Goal: Use online tool/utility: Utilize a website feature to perform a specific function

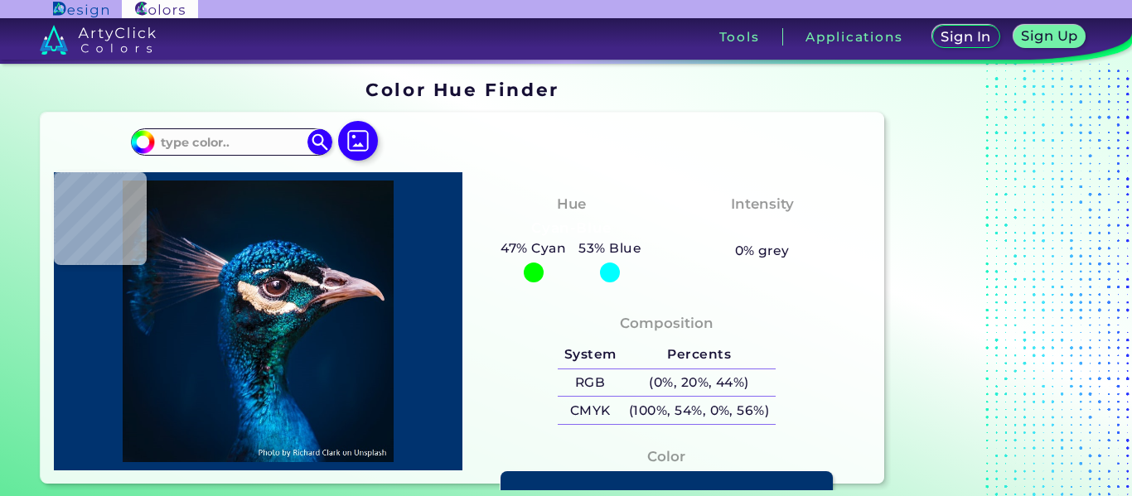
type input "#000000"
type input "#005ea6"
type input "#005EA6"
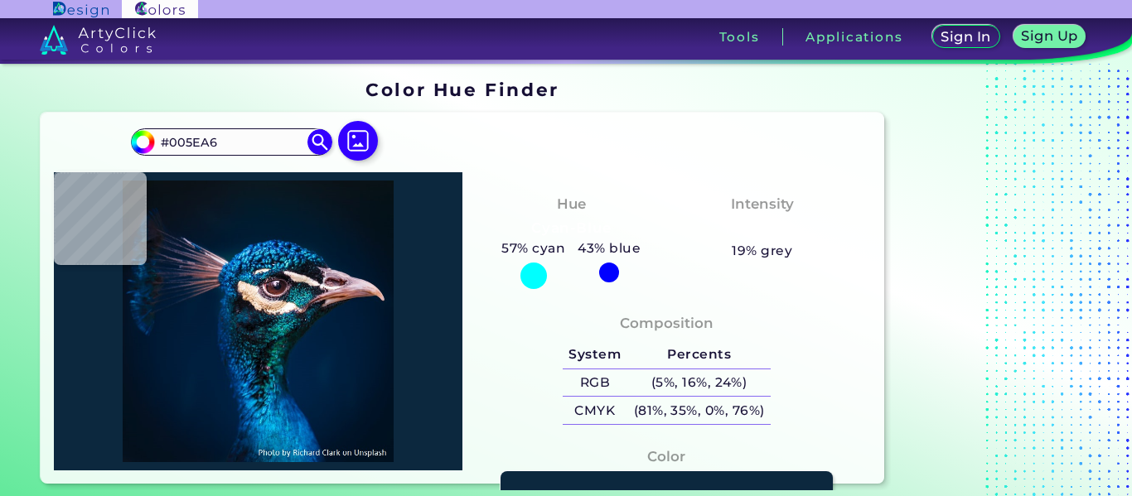
type input "#0c283e"
type input "#0C283E"
type input "#051e39"
type input "#051E39"
type input "#12223e"
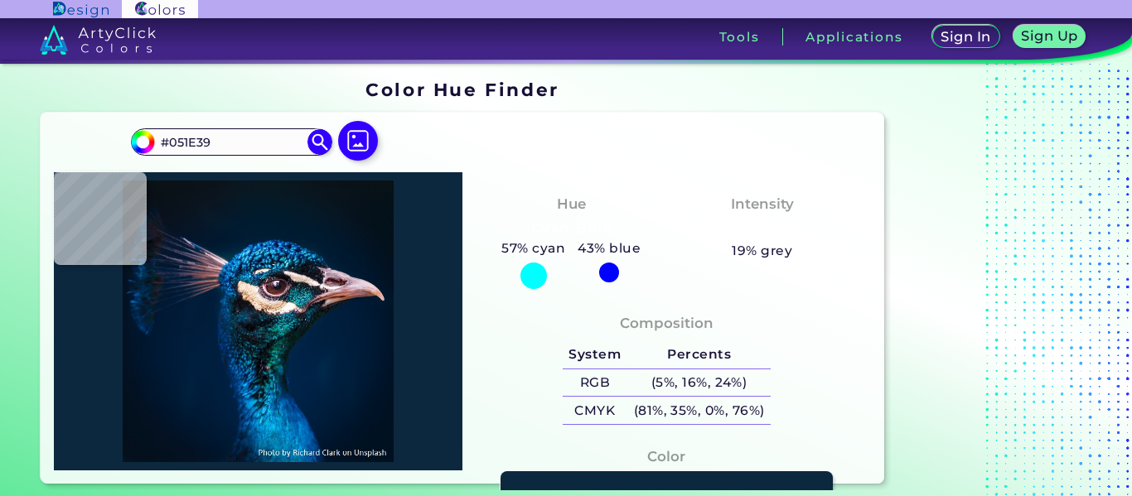
type input "#12223E"
type input "#313653"
type input "#474463"
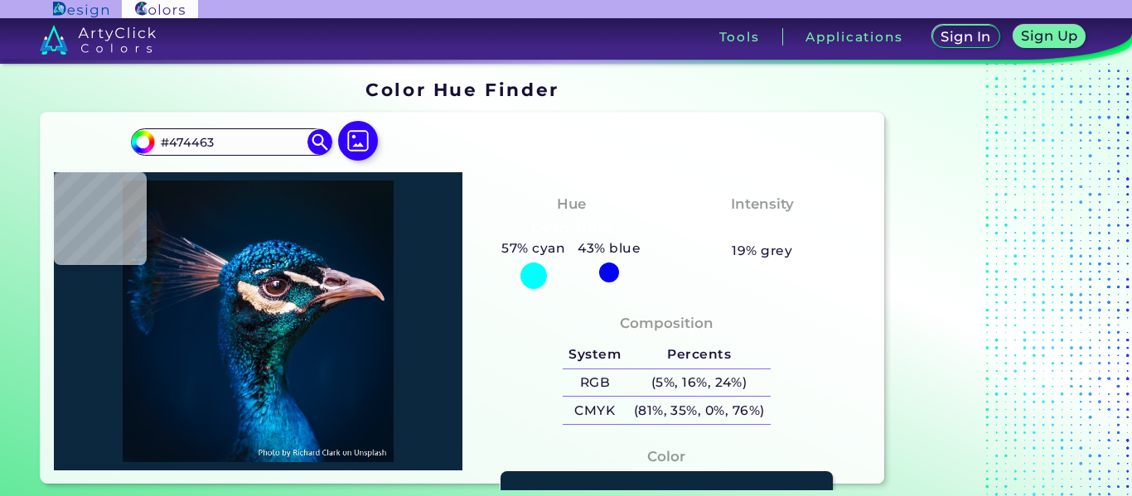
type input "#2e3552"
type input "#2E3552"
type input "#202b49"
type input "#202B49"
type input "#131e3c"
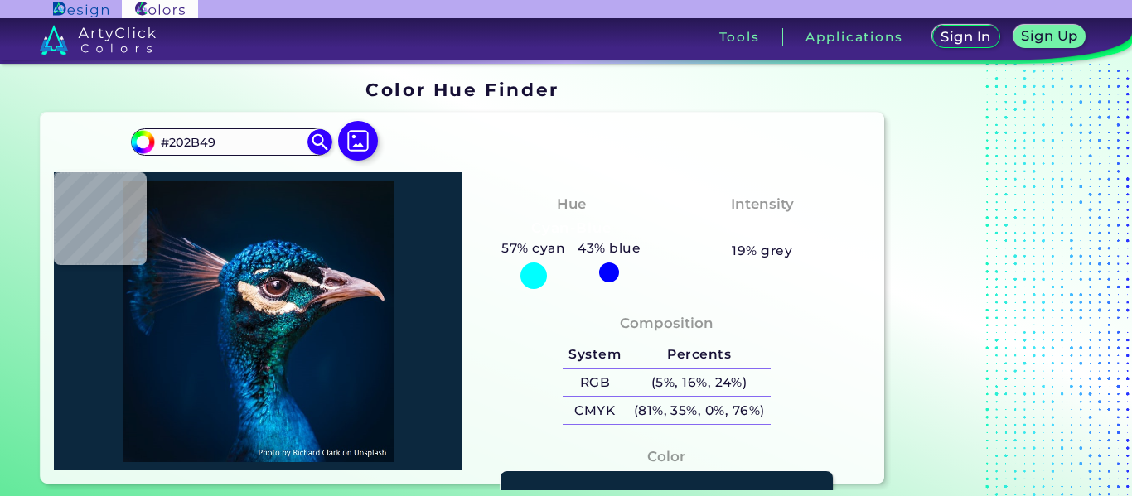
type input "#131E3C"
type input "#151f3c"
type input "#151F3C"
type input "#212944"
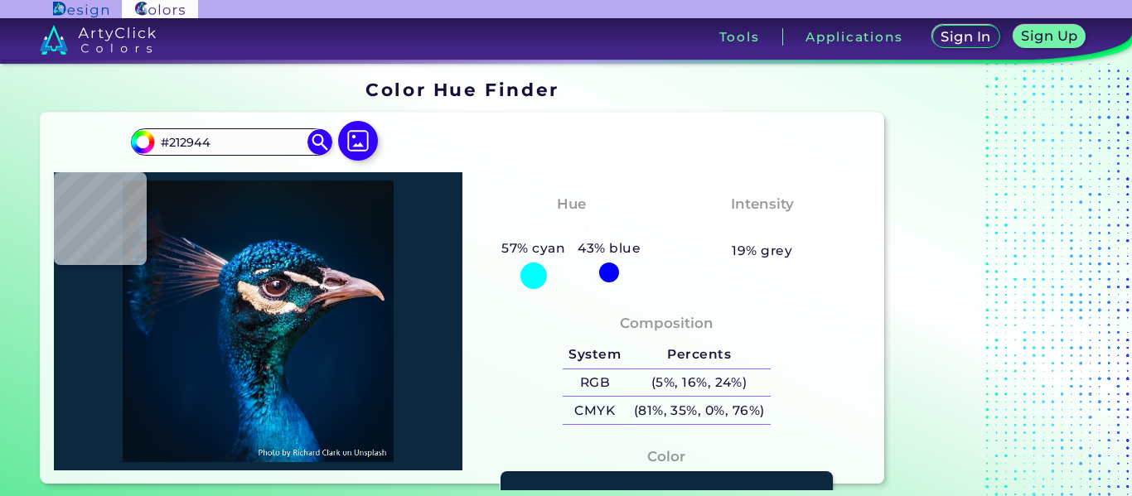
type input "#0d1831"
type input "#0D1831"
type input "#081831"
type input "#07182f"
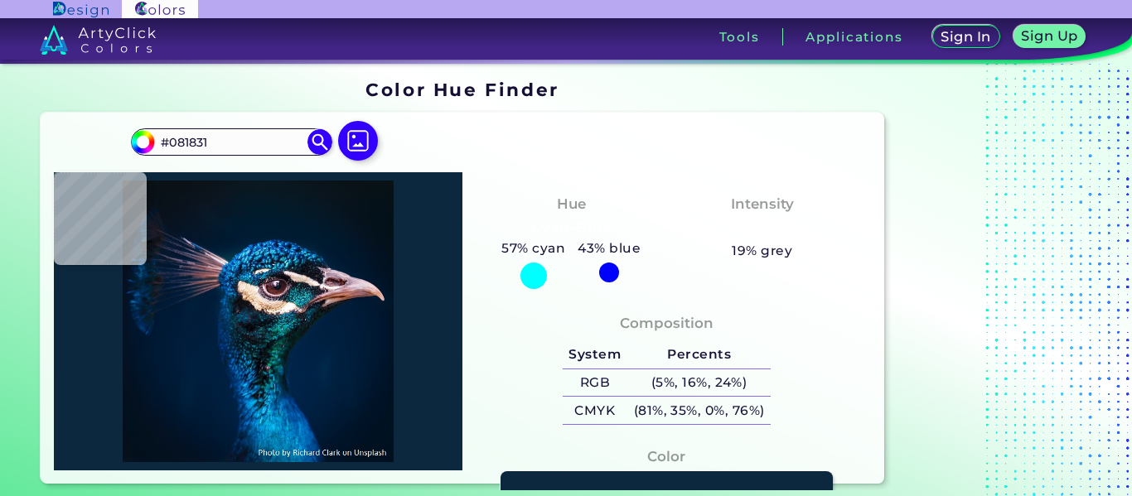
type input "#07182F"
type input "#081c34"
type input "#081C34"
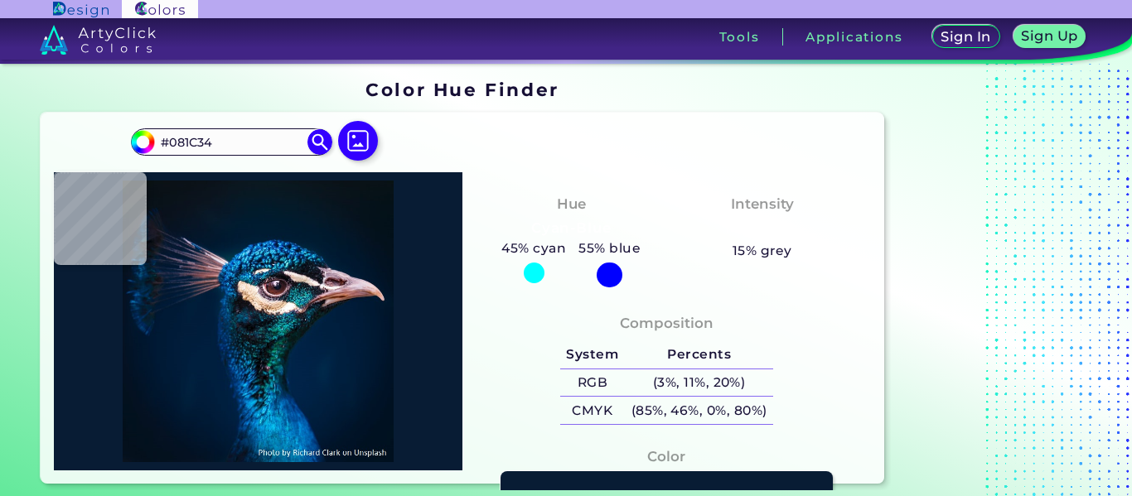
type input "#0b1d36"
type input "#0B1D36"
type input "#081828"
type input "#17222d"
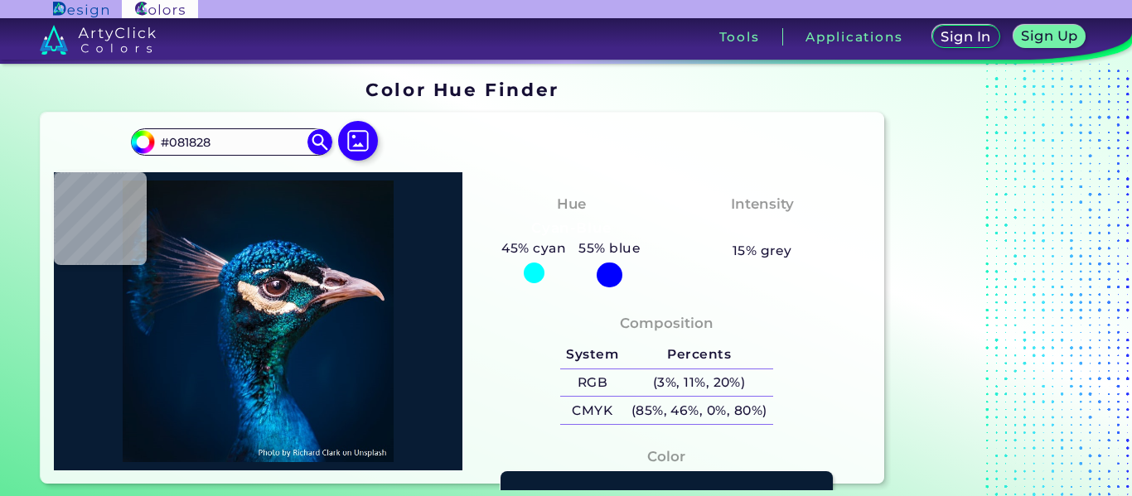
type input "#17222D"
type input "#26242f"
type input "#26242F"
type input "#191c27"
type input "#191C27"
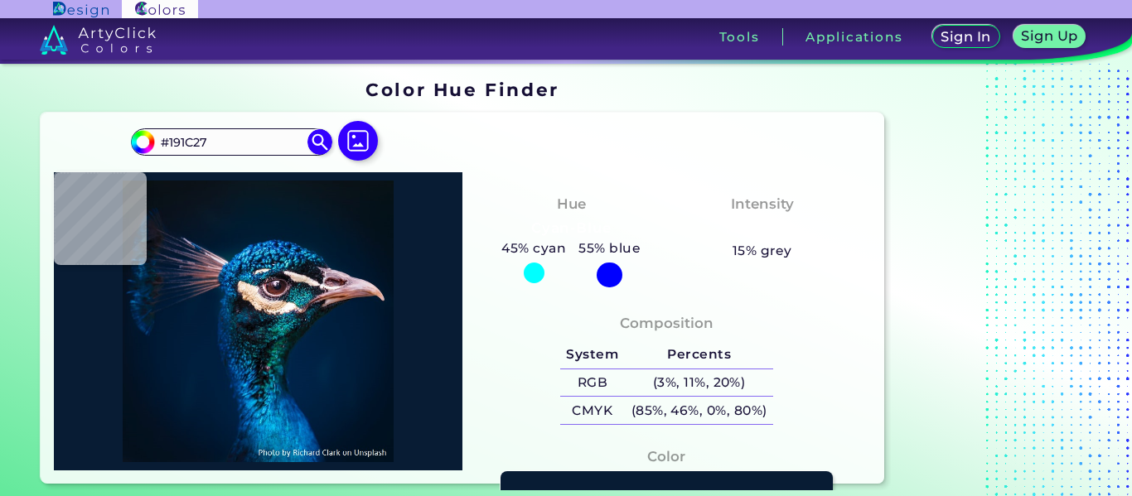
type input "#0f1b26"
type input "#0F1B26"
type input "#0b1623"
type input "#0B1623"
type input "#0a1520"
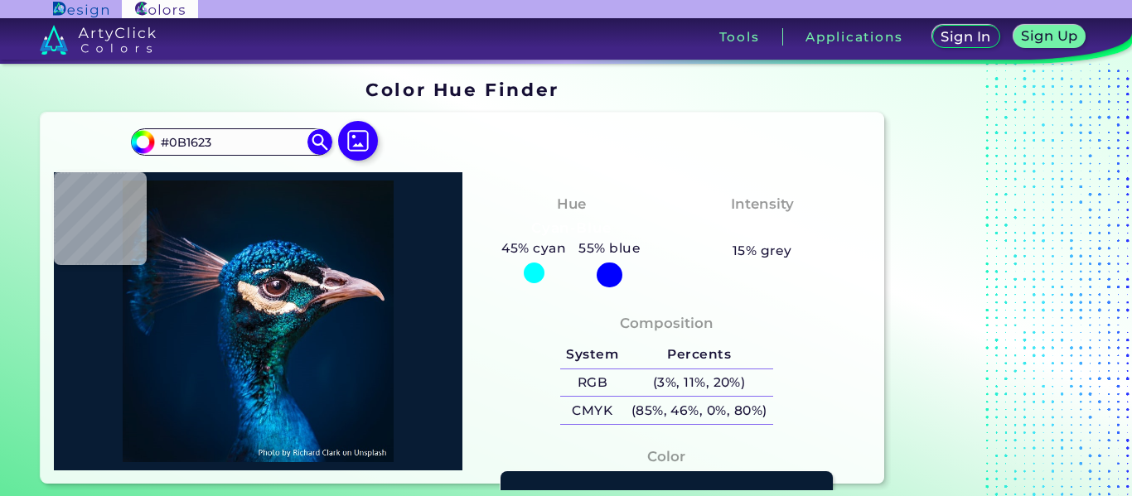
type input "#0A1520"
type input "#0d1621"
type input "#0D1621"
type input "#0e1a2d"
type input "#0E1A2D"
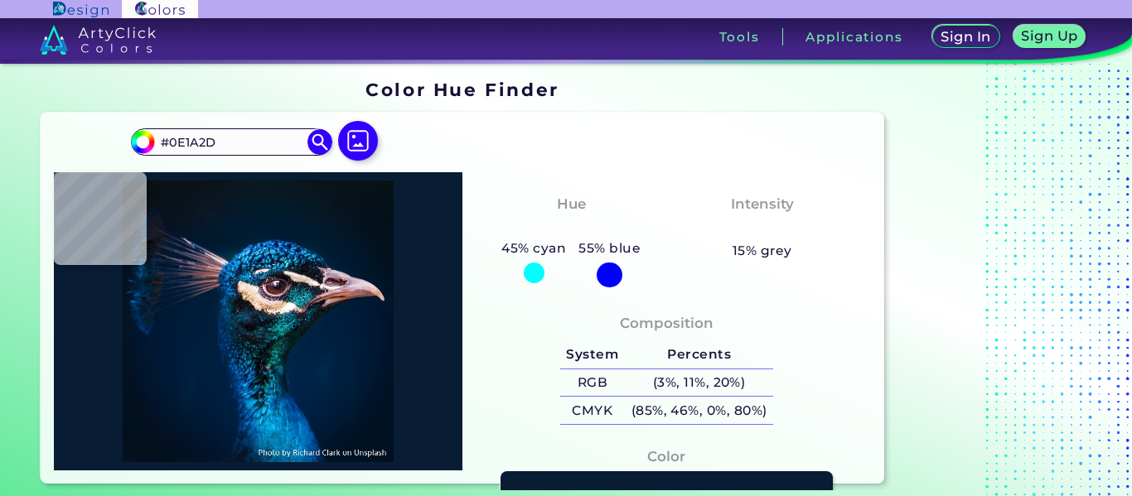
type input "#0e213a"
type input "#0E213A"
type input "#0b1e35"
type input "#0B1E35"
type input "#061a2d"
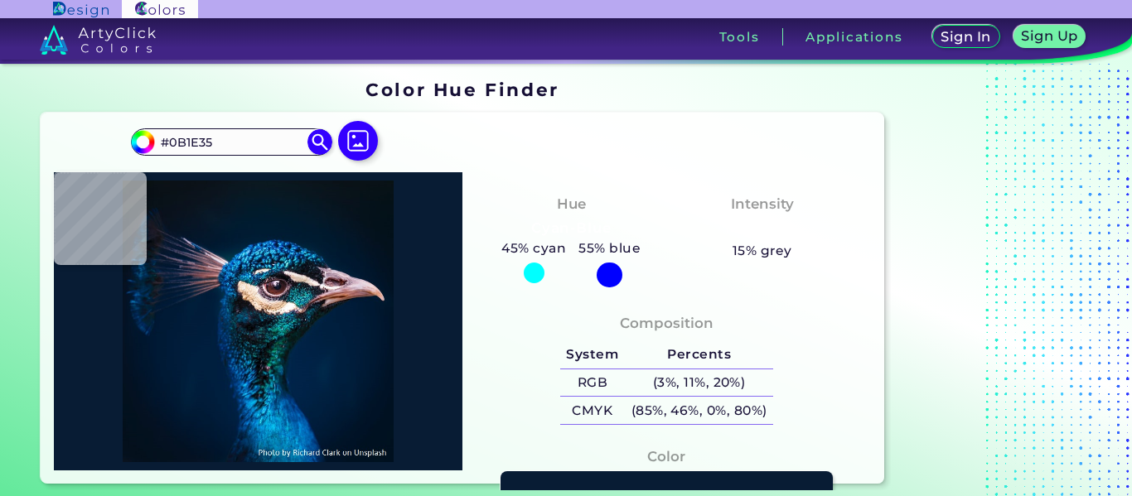
type input "#061A2D"
type input "#0b1c2c"
type input "#0B1C2C"
type input "#031d27"
type input "#031D27"
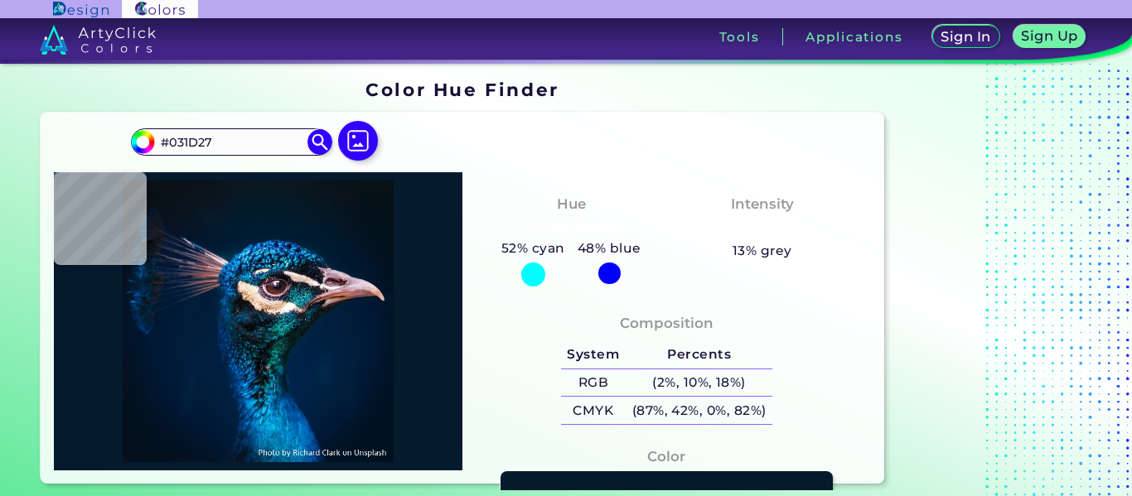
type input "#0a1524"
type input "#0A1524"
type input "#002440"
type input "#051925"
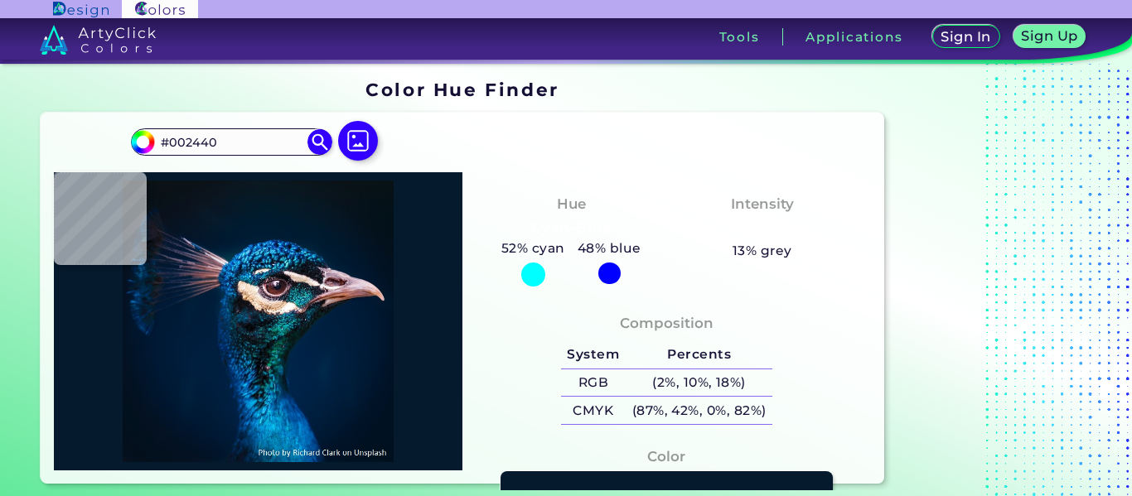
type input "#051925"
type input "#0a1828"
type input "#0A1828"
type input "#032035"
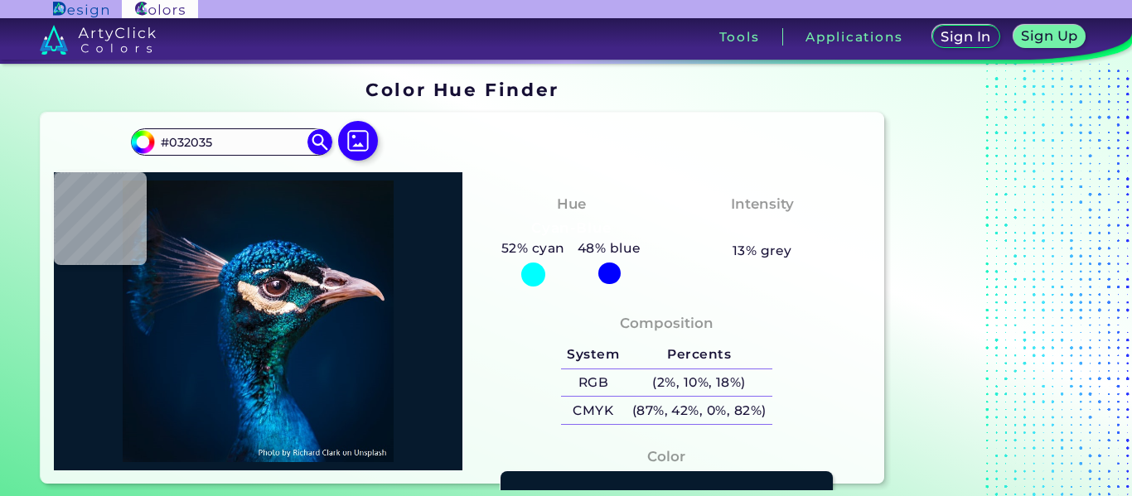
type input "#002341"
type input "#022640"
type input "#001e2f"
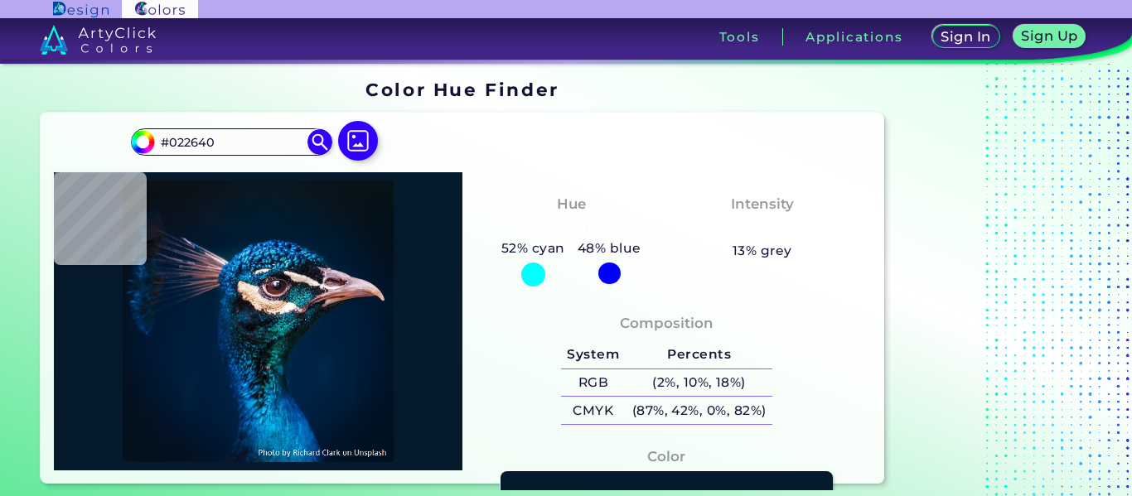
type input "#001E2F"
type input "#02325c"
type input "#02325C"
type input "#022740"
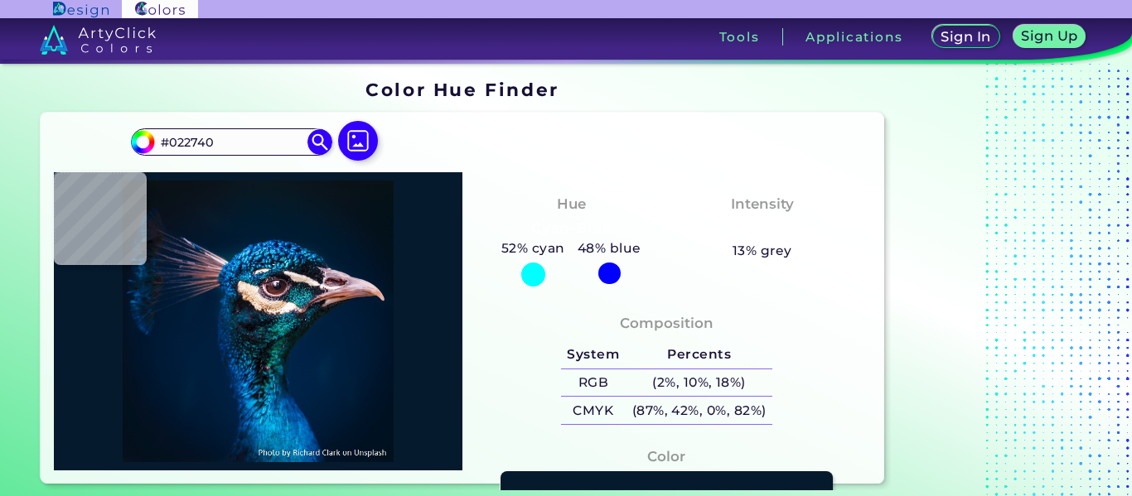
type input "#041c32"
type input "#041C32"
type input "#0b1728"
type input "#0B1728"
type input "#0a1727"
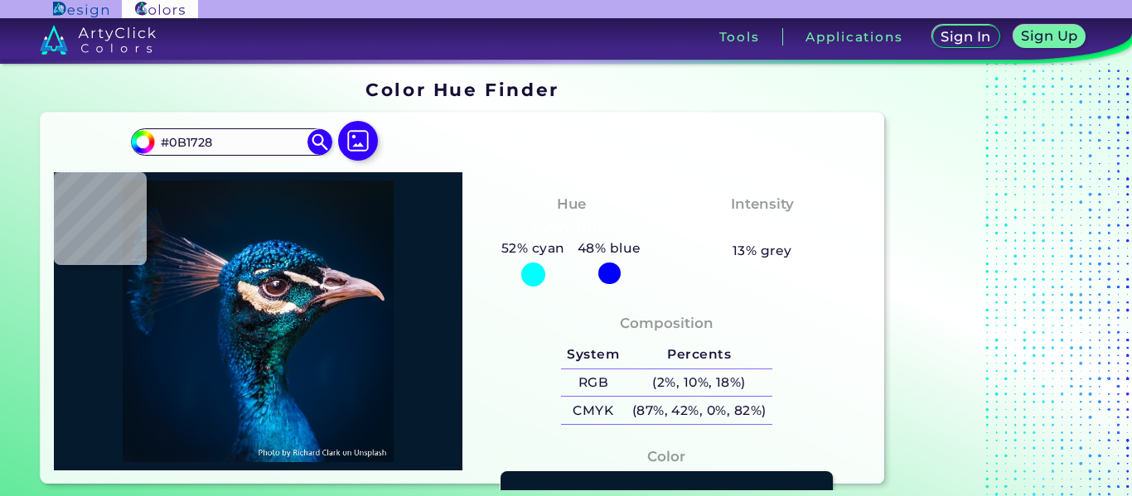
type input "#0A1727"
type input "#022336"
type input "#062033"
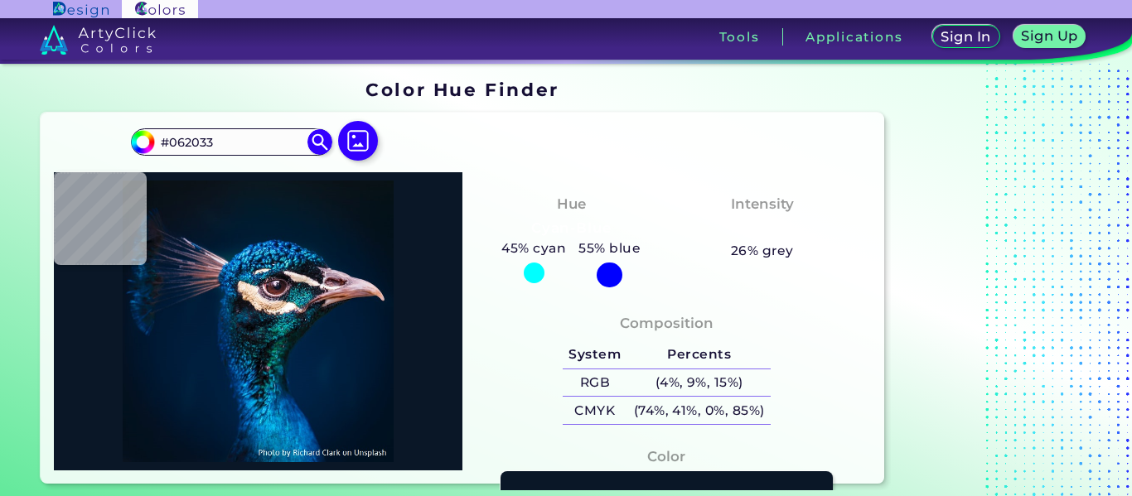
type input "#06192b"
type input "#06192B"
type input "#042144"
type input "#061d2b"
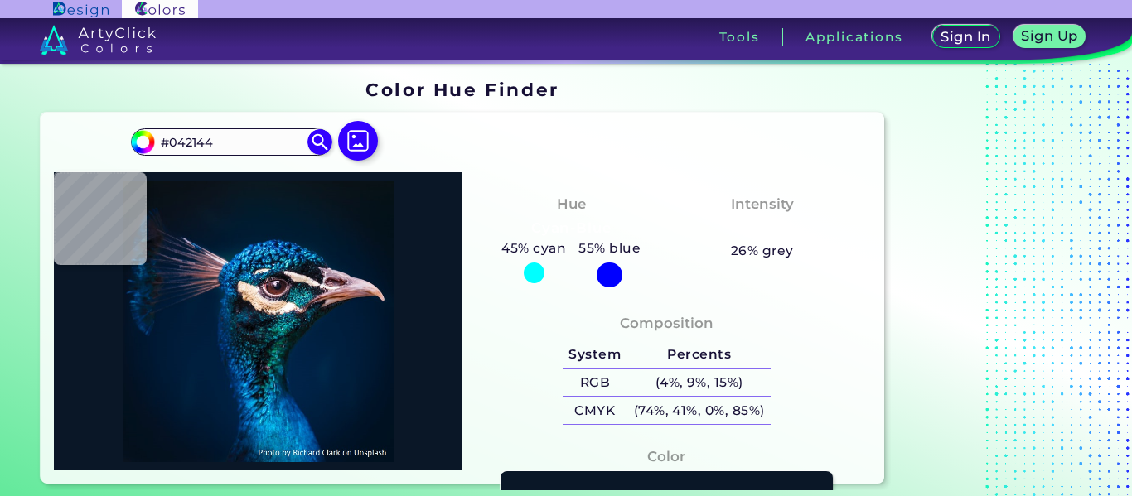
type input "#061D2B"
type input "#0b1e2d"
type input "#0B1E2D"
type input "#012339"
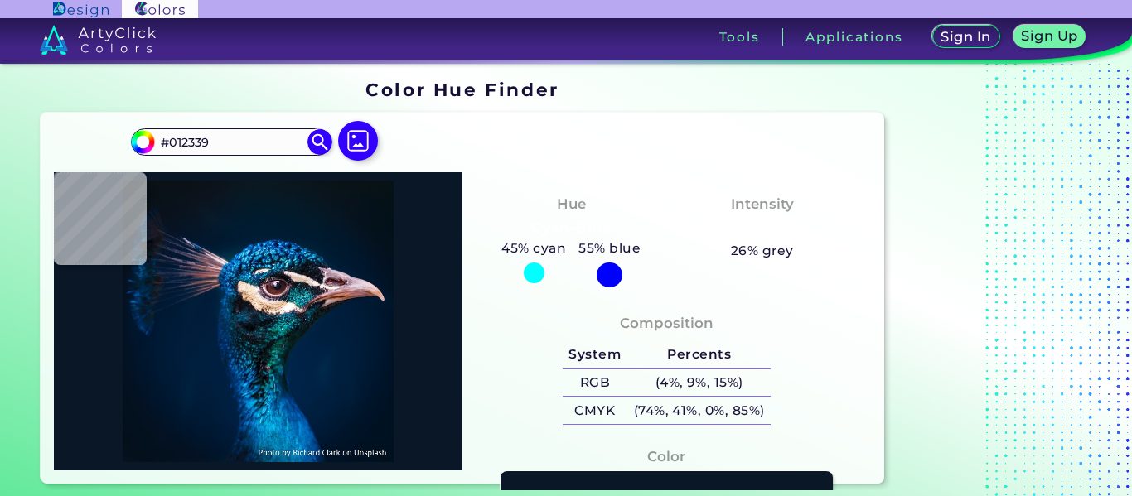
type input "#001c3f"
type input "#001C3F"
type input "#002558"
type input "#001737"
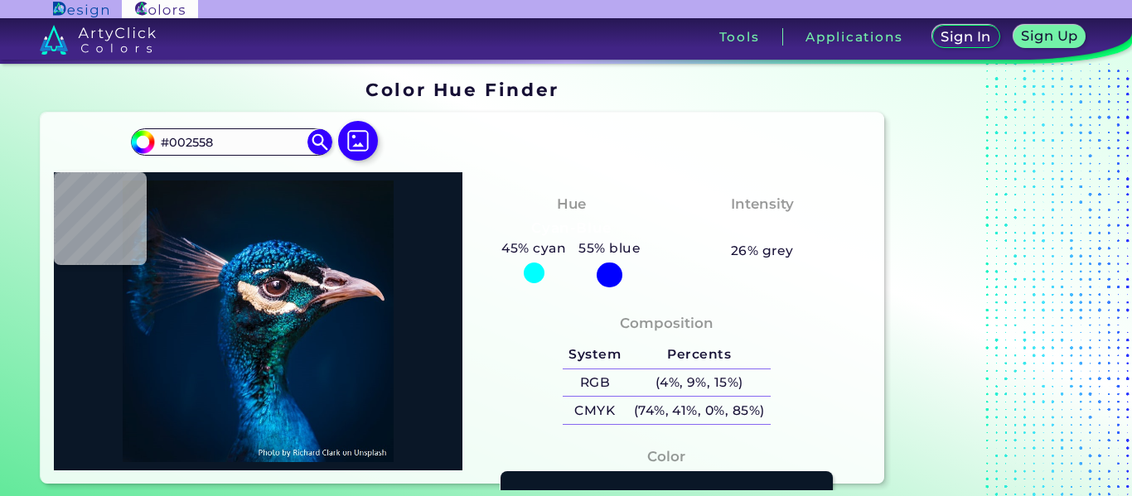
type input "#001737"
type input "#001832"
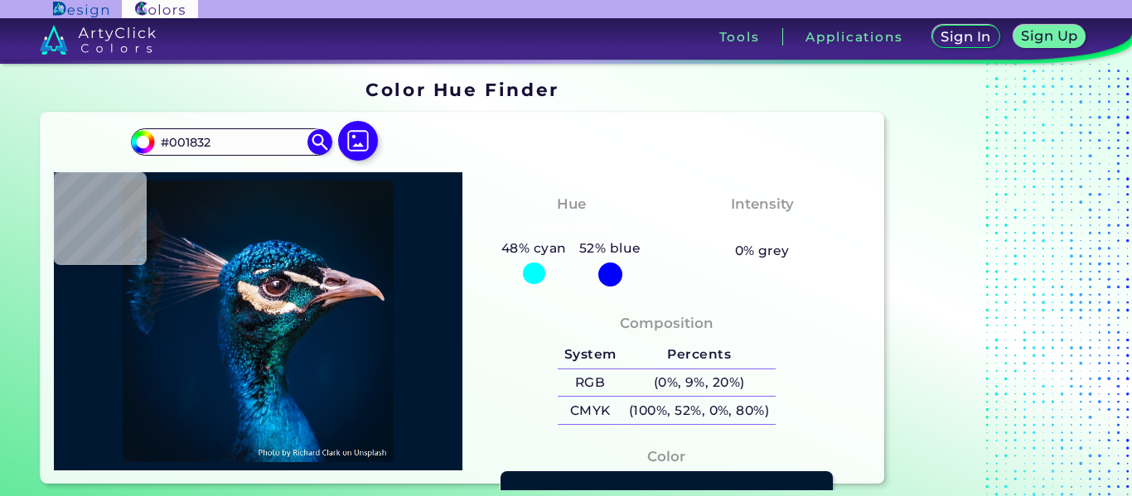
type input "#001834"
type input "#001a35"
type input "#001A35"
type input "#011b36"
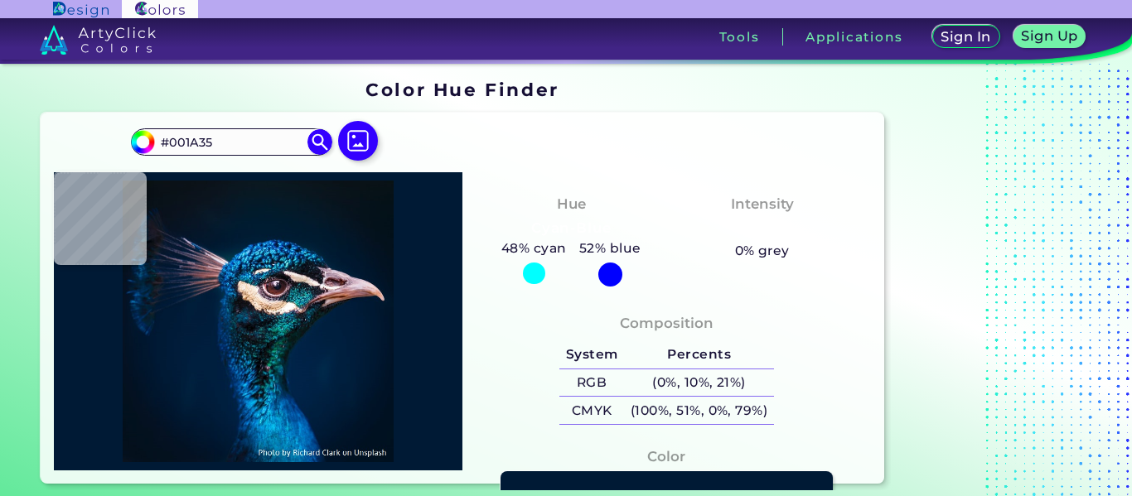
type input "#011B36"
type input "#001a35"
type input "#001A35"
type input "#001a36"
type input "#001A36"
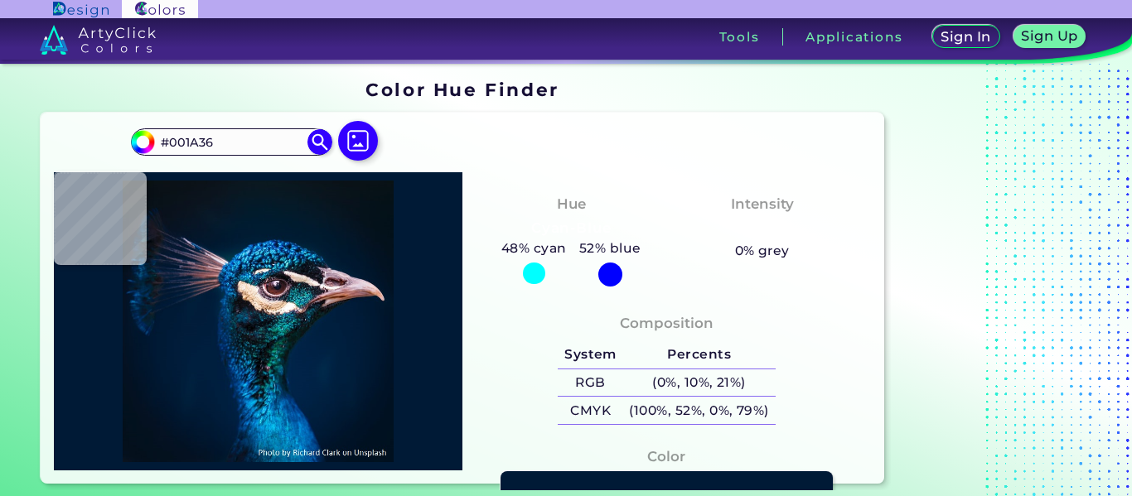
type input "#001b38"
type input "#001B38"
type input "#011c39"
type input "#011C39"
type input "#011c3a"
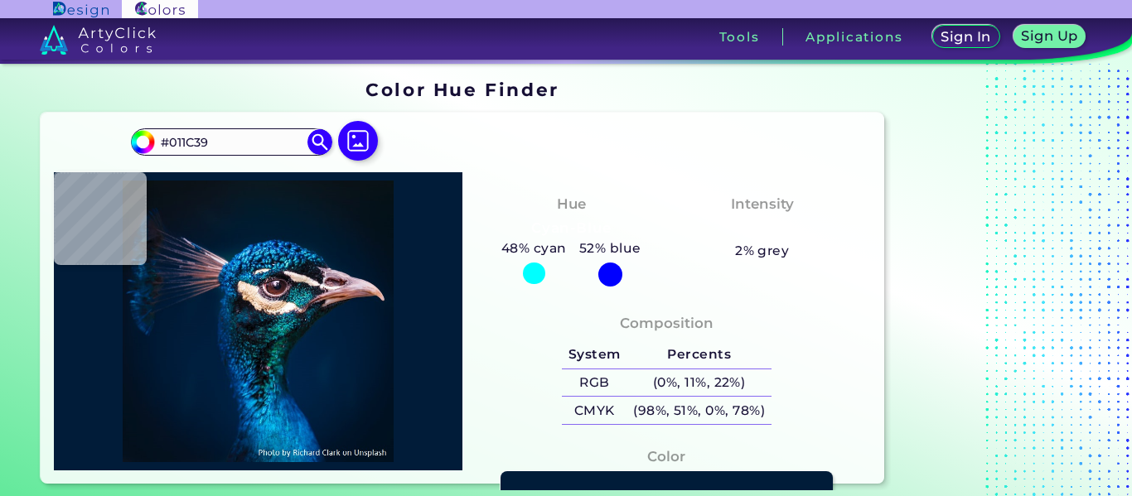
type input "#011C3A"
type input "#021d3b"
type input "#021D3B"
type input "#001d3b"
type input "#001D3B"
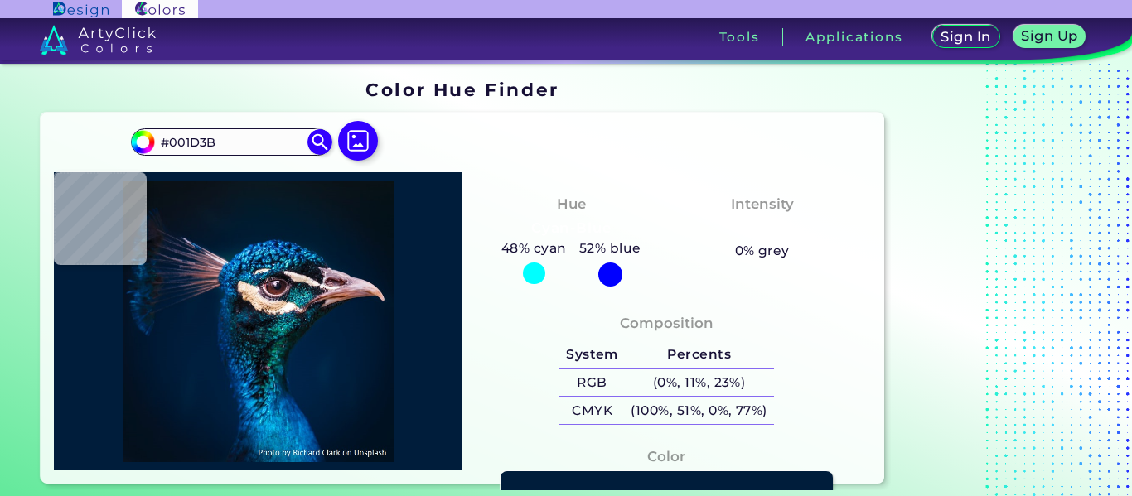
type input "#001f3e"
type input "#001F3E"
type input "#001f3d"
type input "#001F3D"
type input "#001f3e"
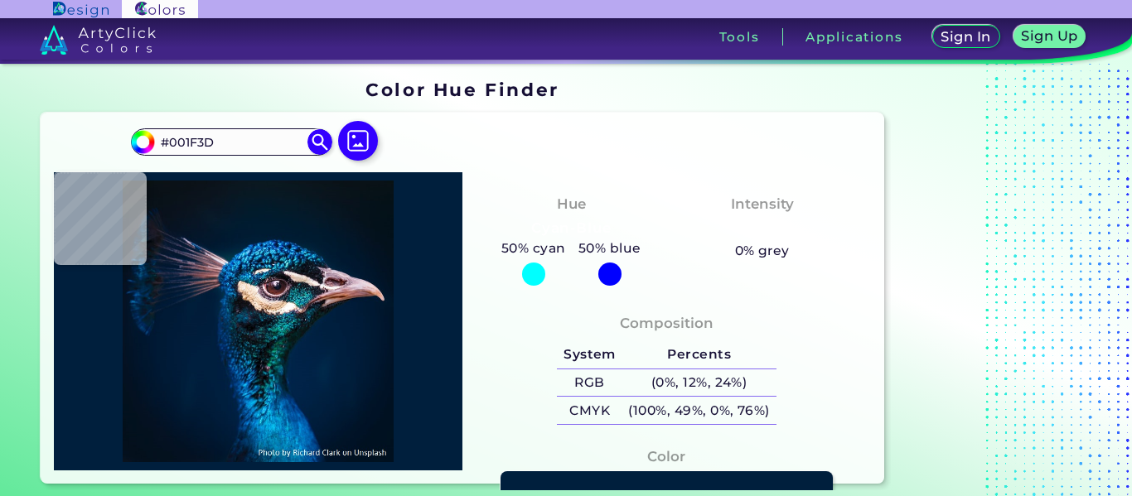
type input "#001F3E"
type input "#001f3d"
type input "#001F3D"
type input "#001f3c"
type input "#001F3C"
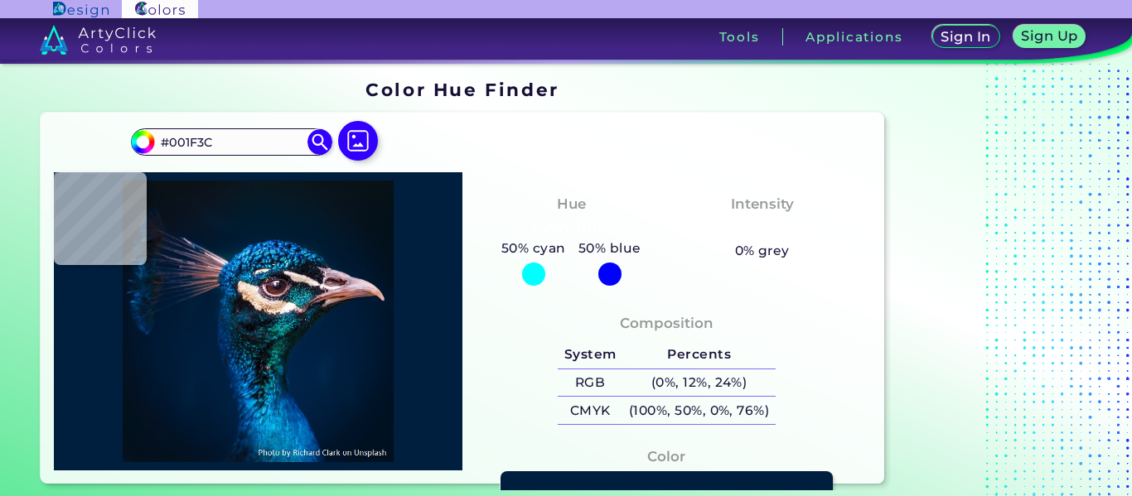
type input "#001d3d"
type input "#001D3D"
type input "#011e3e"
type input "#011E3E"
type input "#001d3d"
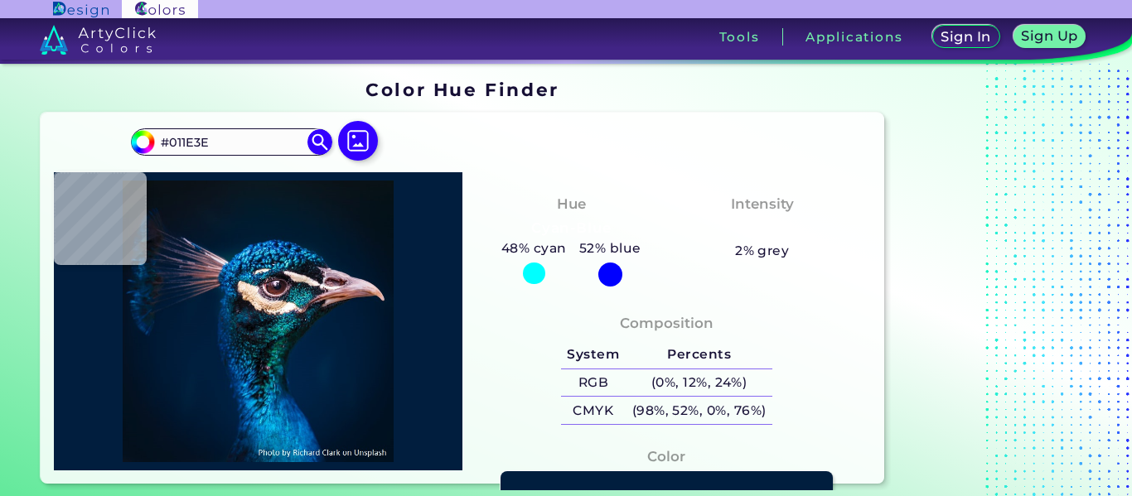
type input "#001D3D"
type input "#001f3c"
type input "#001F3C"
type input "#001f3e"
type input "#001F3E"
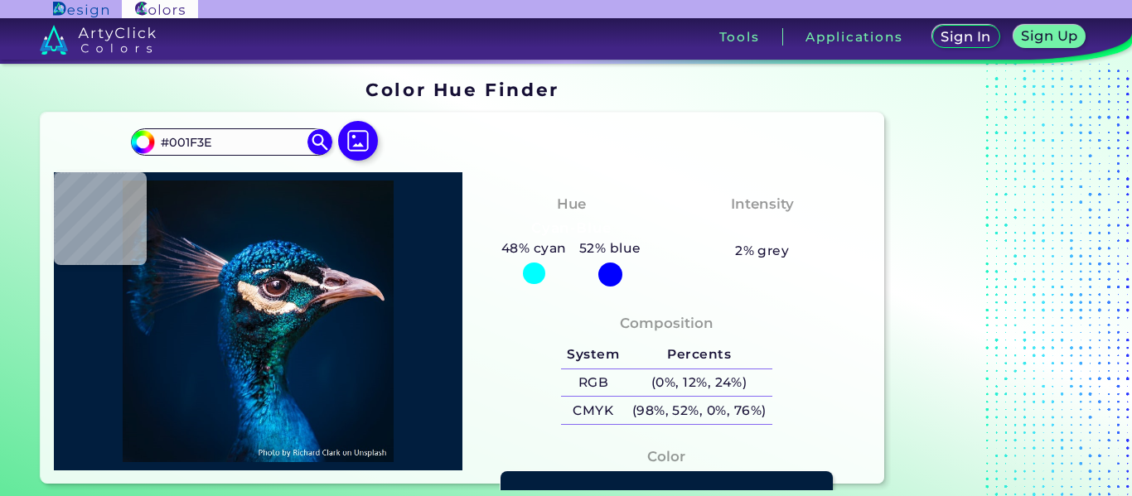
type input "#001d3d"
type input "#001D3D"
type input "#001f3e"
type input "#001F3E"
type input "#001e40"
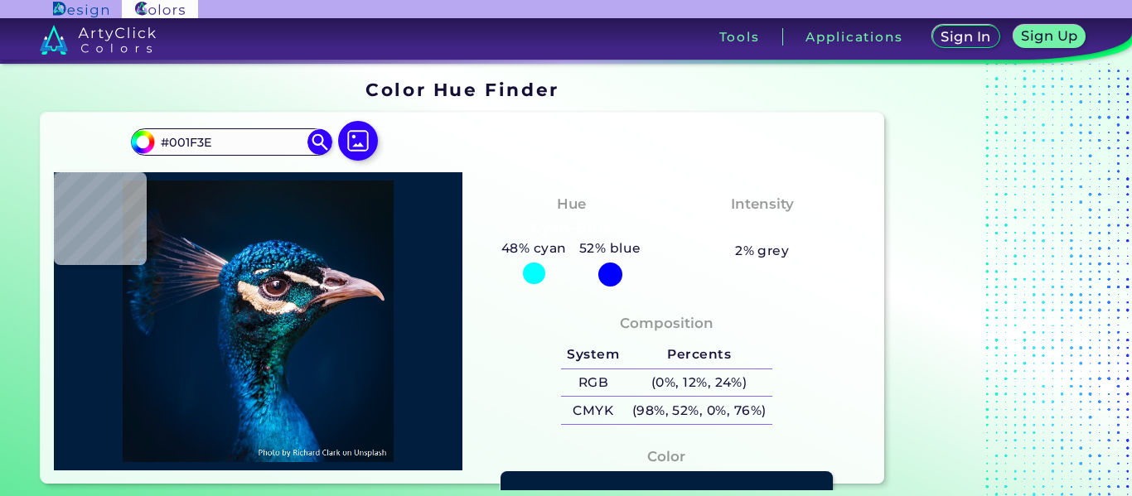
type input "#001E40"
type input "#002042"
type input "#002a5f"
type input "#002A5F"
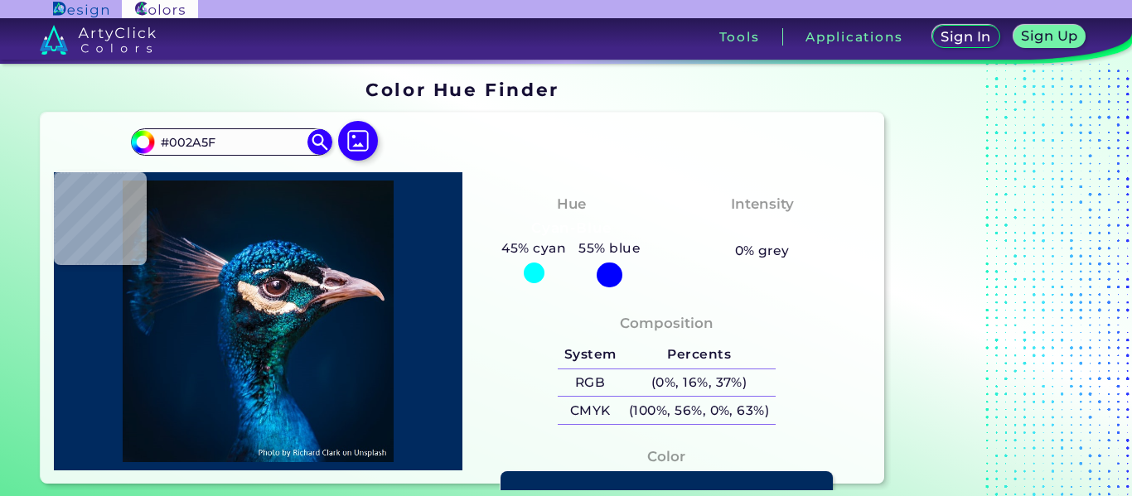
type input "#003a7d"
type input "#003A7D"
type input "#0176be"
type input "#0176BE"
type input "#0066b7"
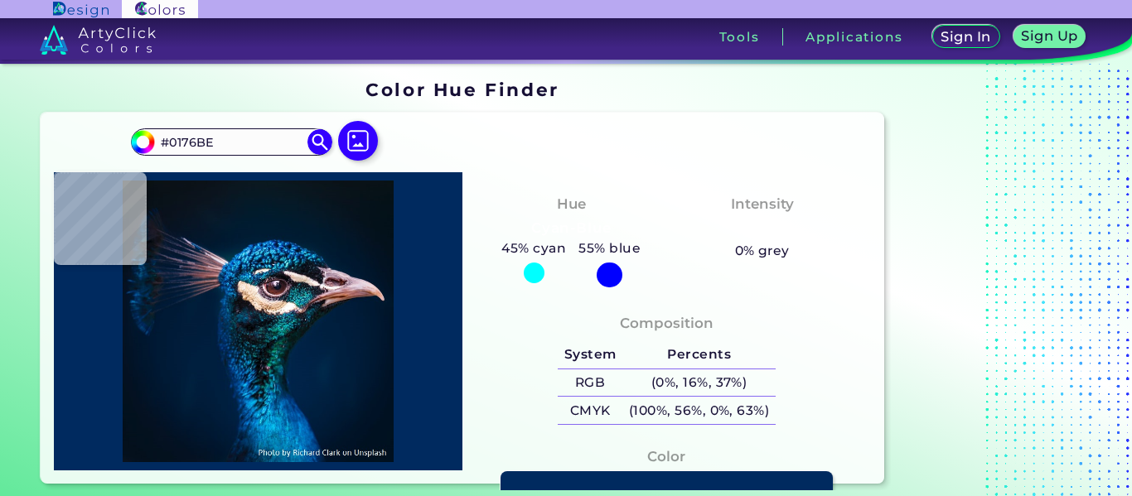
type input "#0066B7"
type input "#011521"
type input "#161f2e"
type input "#161F2E"
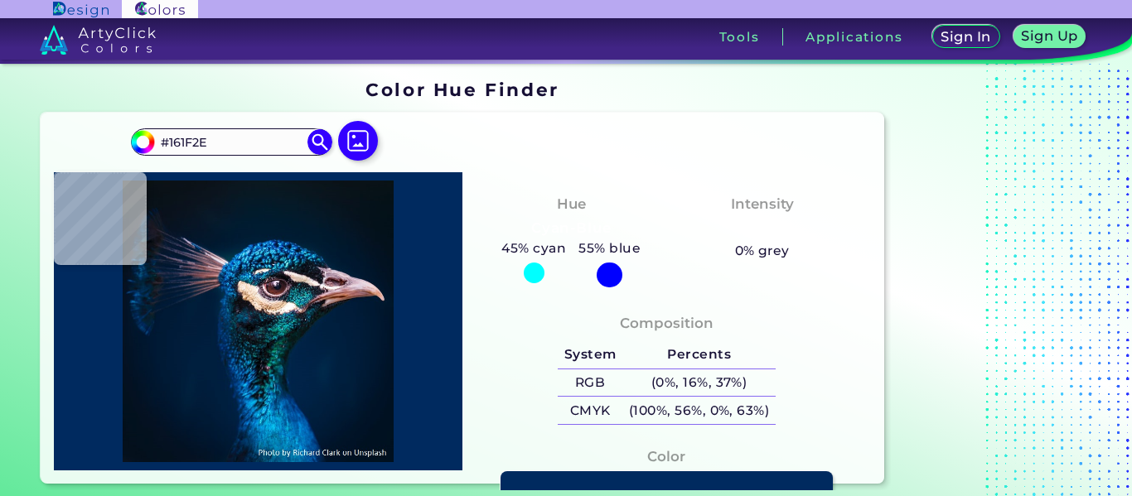
type input "#125359"
type input "#048ca8"
type input "#048CA8"
type input "#5e9cba"
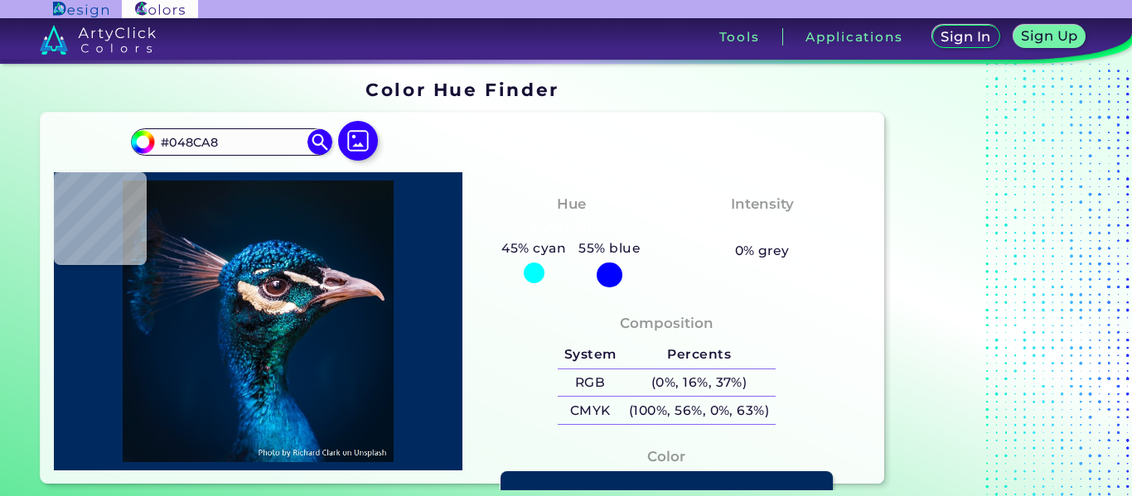
type input "#5E9CBA"
type input "#013e60"
type input "#013E60"
type input "#041a27"
type input "#041A27"
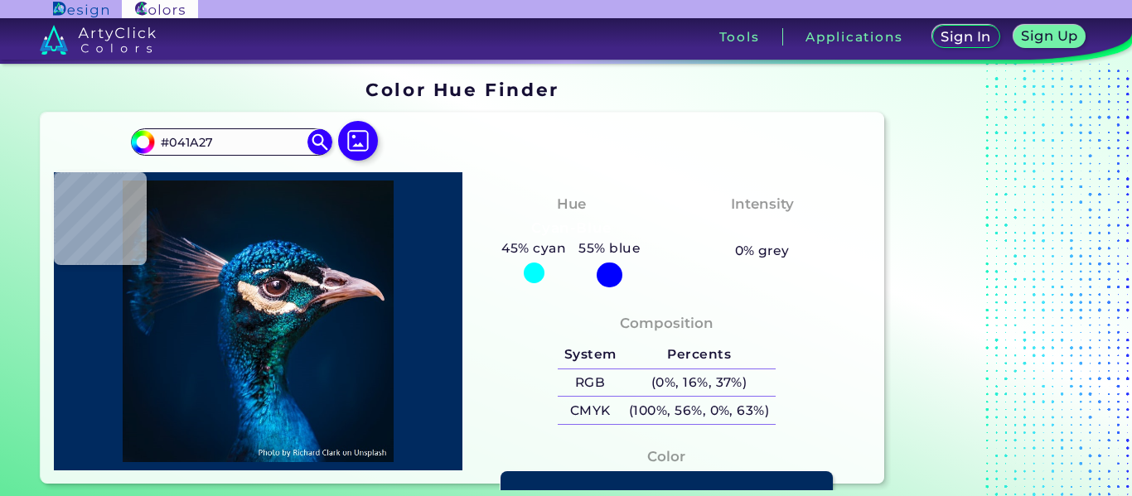
type input "#02172d"
type input "#02172D"
type input "#002349"
type input "#012348"
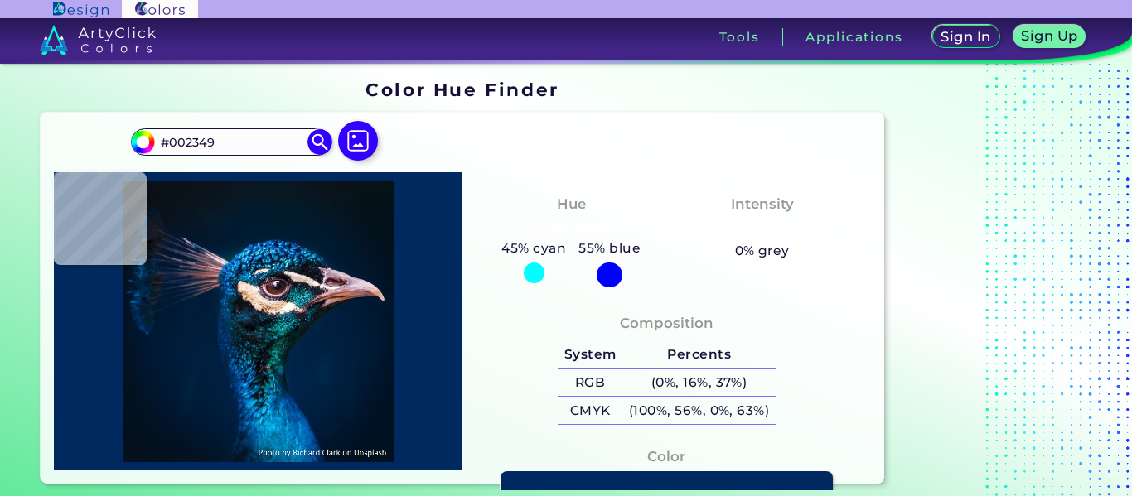
type input "#012348"
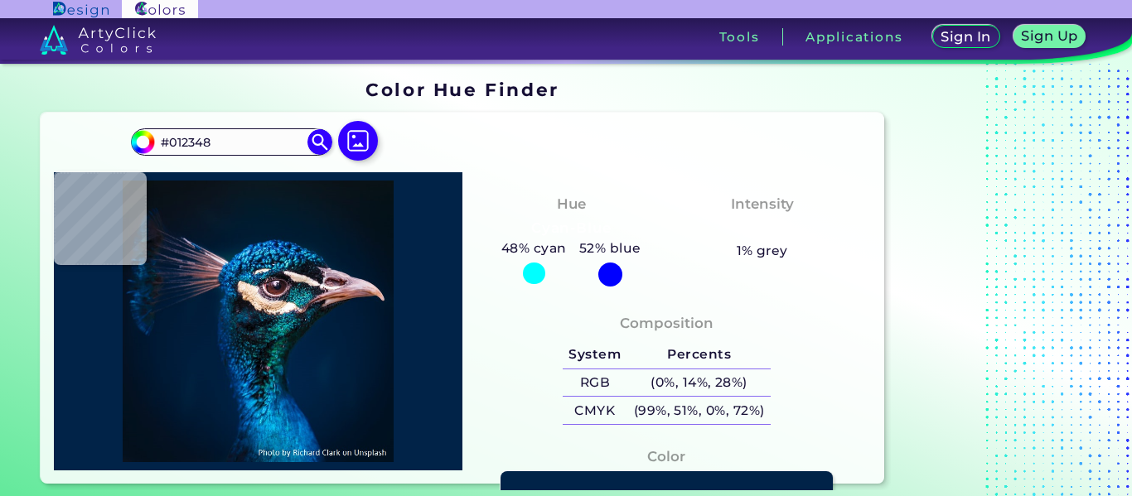
type input "#002247"
type input "#002245"
type input "#012346"
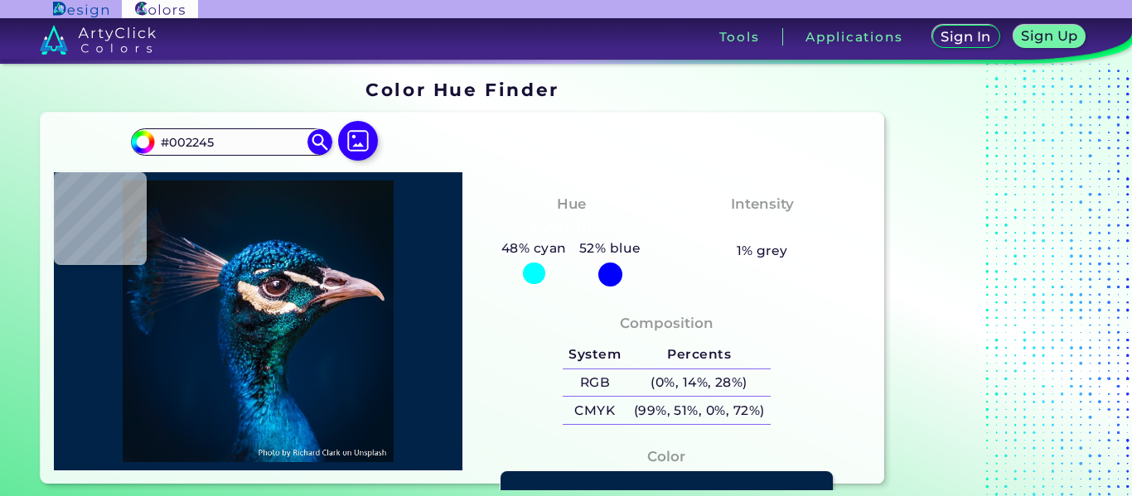
type input "#012346"
type input "#002446"
type input "#002447"
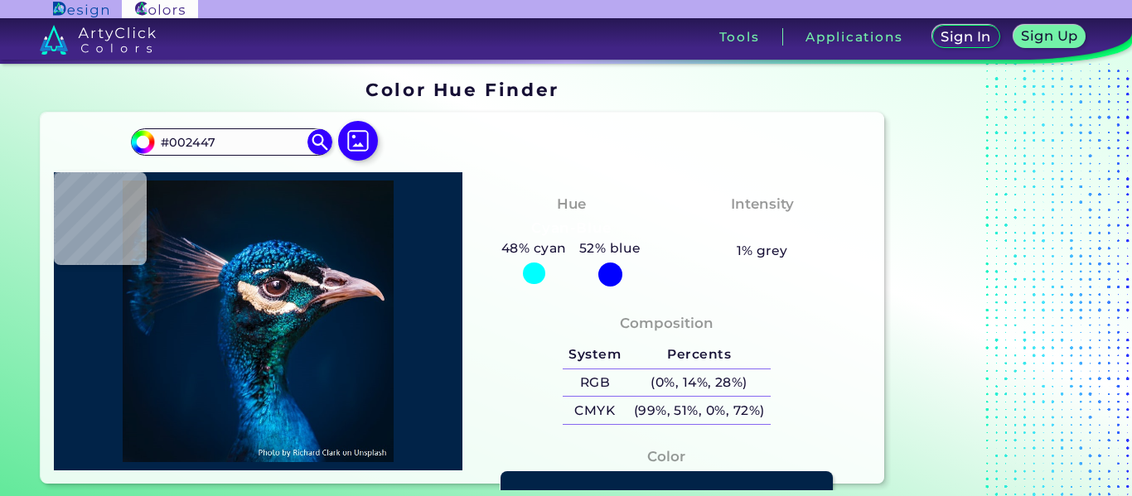
type input "#012548"
type input "#002548"
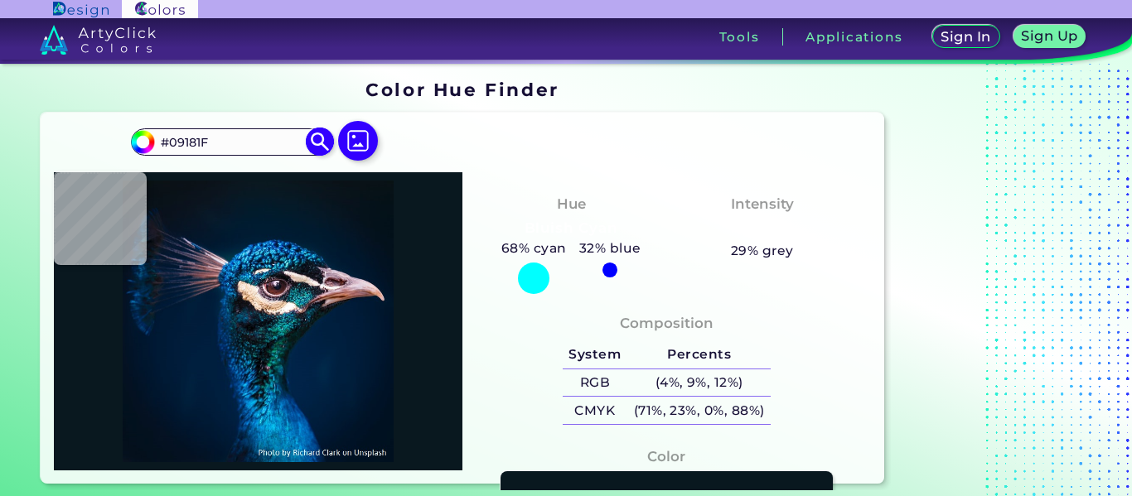
click at [238, 151] on input "#09181F" at bounding box center [232, 142] width 154 height 22
click at [108, 28] on img at bounding box center [98, 40] width 117 height 30
